Goal: Unclear

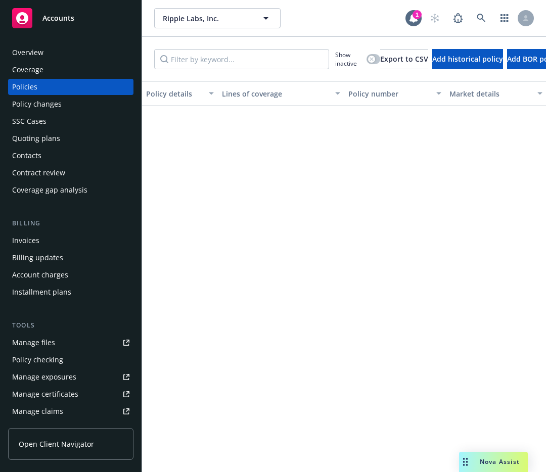
scroll to position [2113, 0]
